Goal: Transaction & Acquisition: Purchase product/service

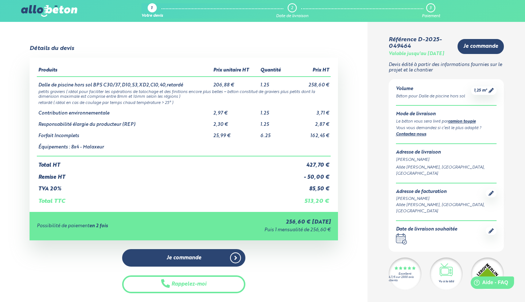
drag, startPoint x: 110, startPoint y: 150, endPoint x: 39, endPoint y: 114, distance: 79.5
click at [39, 114] on tbody "Dalle de piscine hors sol BPS C30/37,D10,S3,XD2,Cl0,40,retardé 206,88 € 1.25 25…" at bounding box center [184, 117] width 294 height 80
click at [197, 186] on td "TVA 20%" at bounding box center [164, 186] width 255 height 12
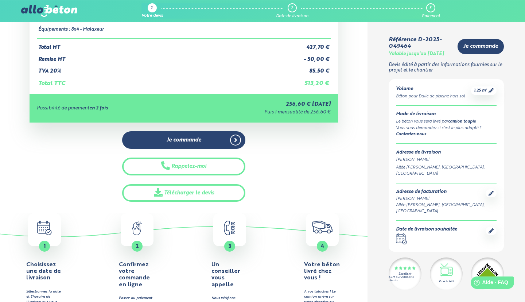
scroll to position [118, 0]
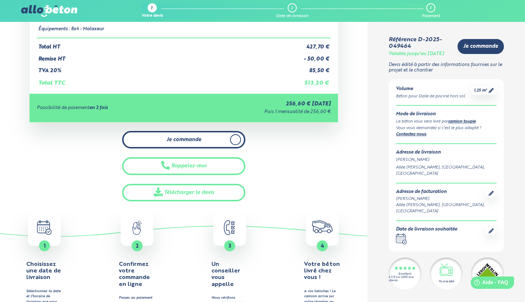
click at [204, 146] on link "Je commande" at bounding box center [184, 140] width 124 height 18
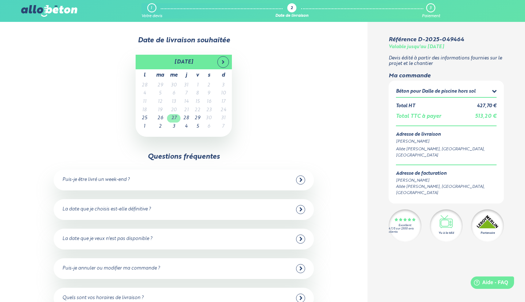
click at [172, 120] on td "27" at bounding box center [174, 118] width 14 height 8
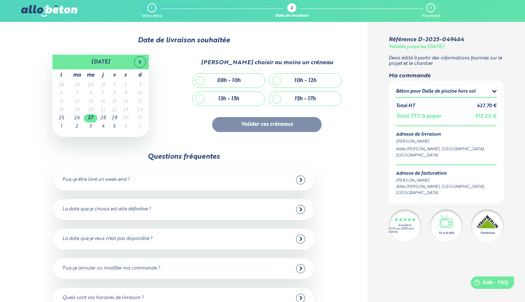
click at [232, 82] on div "08h - 10h" at bounding box center [229, 81] width 24 height 6
checkbox input "true"
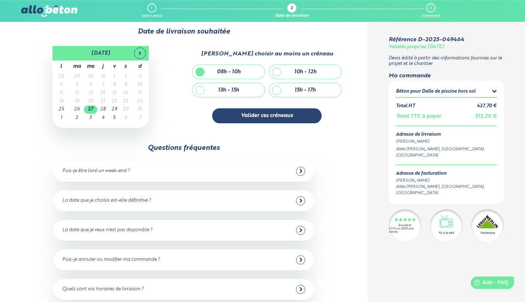
scroll to position [13, 0]
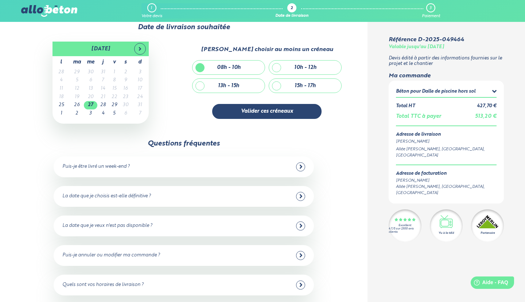
click at [296, 71] on div "10h - 12h" at bounding box center [305, 68] width 22 height 6
checkbox input "true"
click at [241, 82] on div "13h - 15h" at bounding box center [229, 86] width 72 height 14
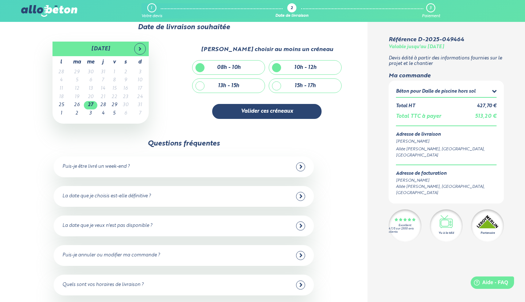
checkbox input "true"
click at [284, 89] on div "15h - 17h" at bounding box center [305, 86] width 72 height 14
checkbox input "true"
click at [248, 85] on div "13h - 15h" at bounding box center [229, 86] width 72 height 14
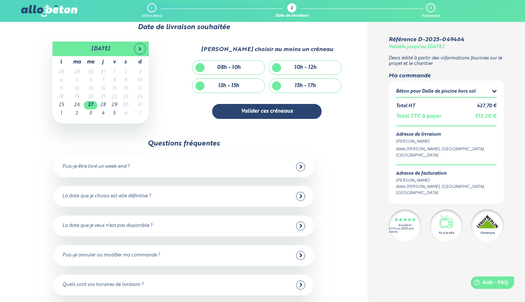
checkbox input "false"
drag, startPoint x: 289, startPoint y: 89, endPoint x: 293, endPoint y: 80, distance: 10.0
click at [289, 89] on div "15h - 17h" at bounding box center [305, 86] width 72 height 14
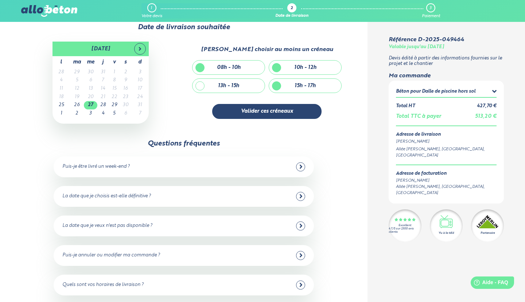
checkbox input "false"
click at [298, 67] on div "10h - 12h" at bounding box center [305, 68] width 22 height 6
click at [286, 70] on div "10h - 12h" at bounding box center [305, 68] width 72 height 14
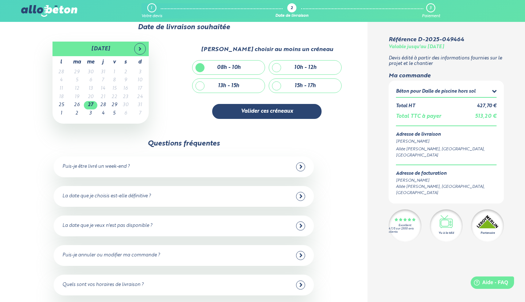
checkbox input "true"
drag, startPoint x: 259, startPoint y: 82, endPoint x: 264, endPoint y: 84, distance: 5.4
click at [259, 83] on div "13h - 15h" at bounding box center [229, 86] width 72 height 14
checkbox input "true"
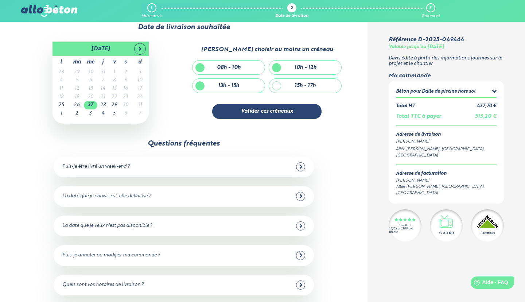
click at [286, 83] on div "15h - 17h" at bounding box center [305, 86] width 72 height 14
checkbox input "true"
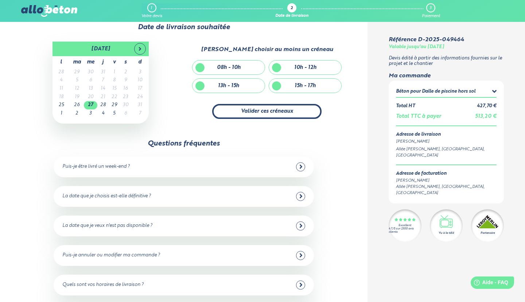
click at [266, 109] on button "Valider ces créneaux" at bounding box center [266, 111] width 109 height 15
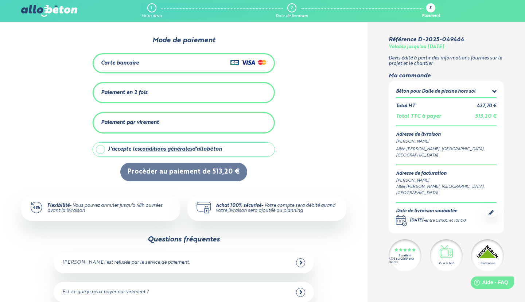
click at [169, 63] on div "Carte bancaire" at bounding box center [184, 63] width 166 height 11
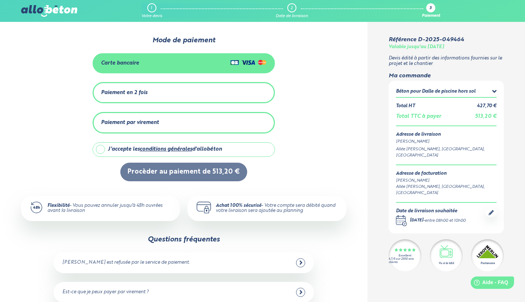
click at [169, 66] on div "Carte bancaire" at bounding box center [184, 63] width 166 height 11
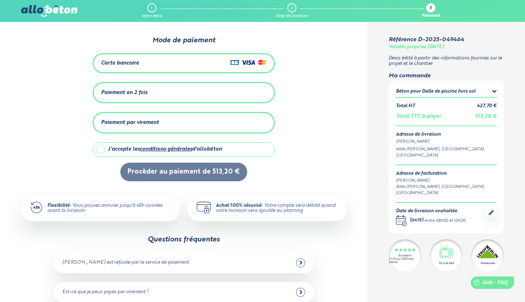
click at [194, 62] on div "Carte bancaire" at bounding box center [184, 63] width 166 height 11
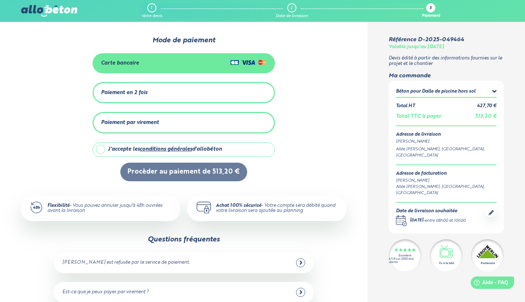
click at [101, 151] on label "J'accepte les conditions générales d'allobéton" at bounding box center [184, 149] width 182 height 15
checkbox input "true"
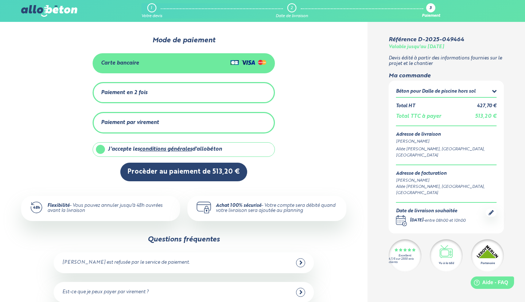
click at [149, 57] on div "Carte bancaire" at bounding box center [184, 63] width 182 height 20
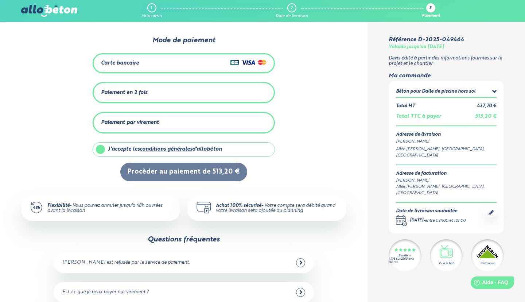
click at [149, 63] on div "Carte bancaire" at bounding box center [184, 63] width 166 height 11
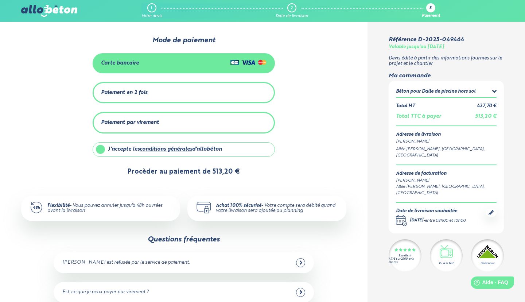
click at [151, 166] on button "Procèder au paiement de 513,20 €" at bounding box center [183, 172] width 127 height 19
